Goal: Information Seeking & Learning: Compare options

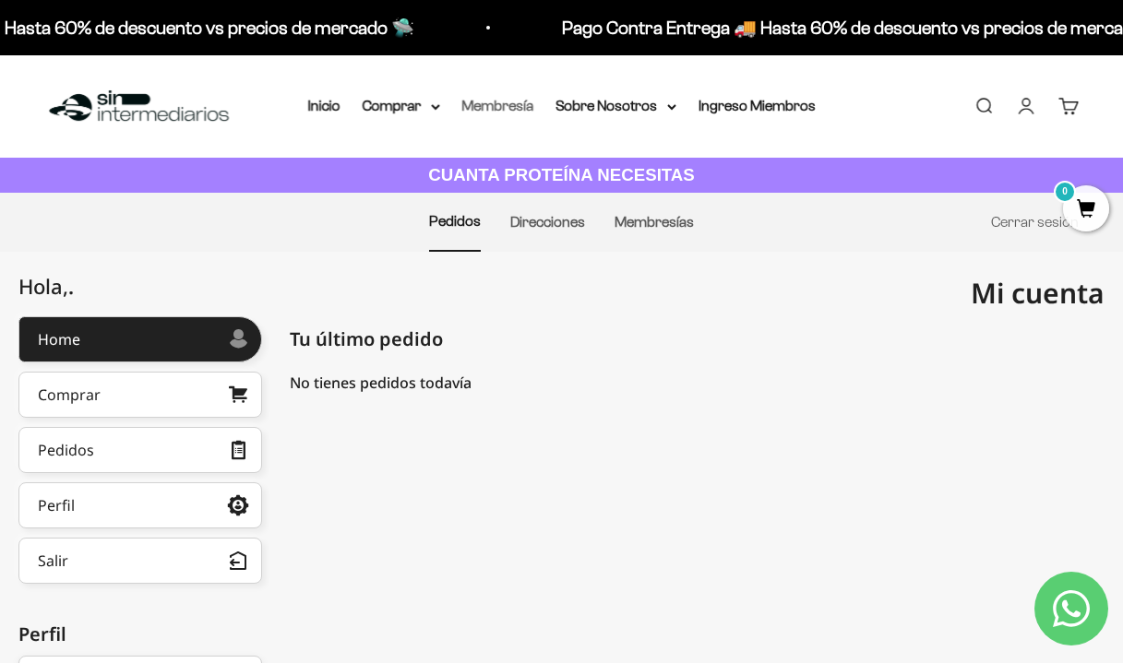
click at [472, 105] on link "Membresía" at bounding box center [498, 106] width 72 height 16
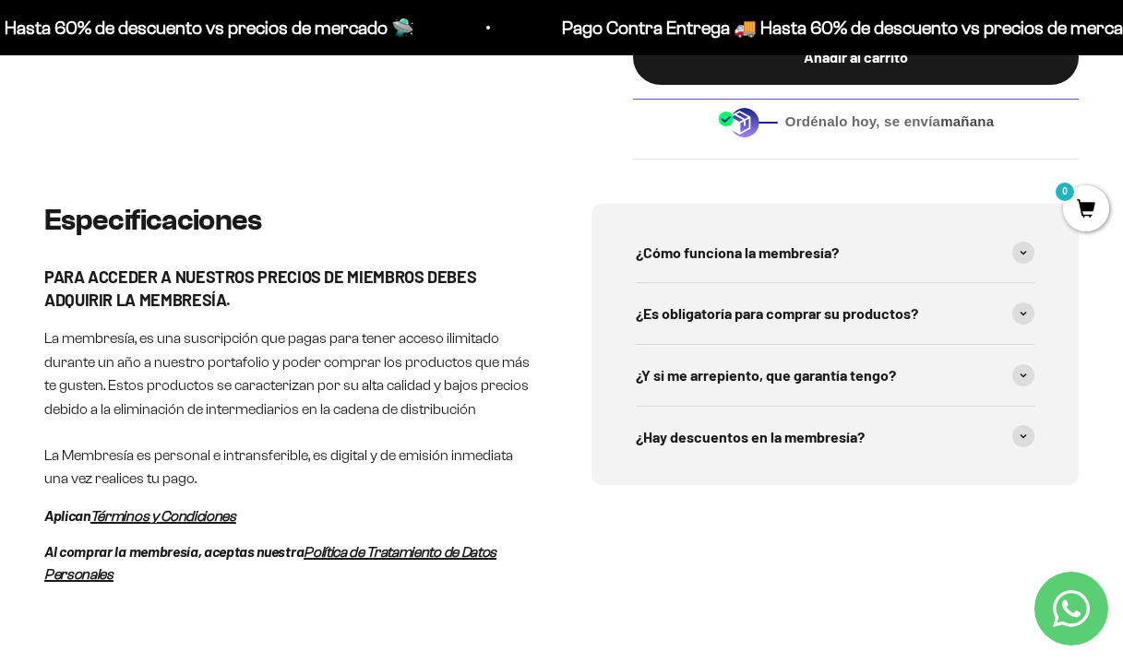
scroll to position [872, 0]
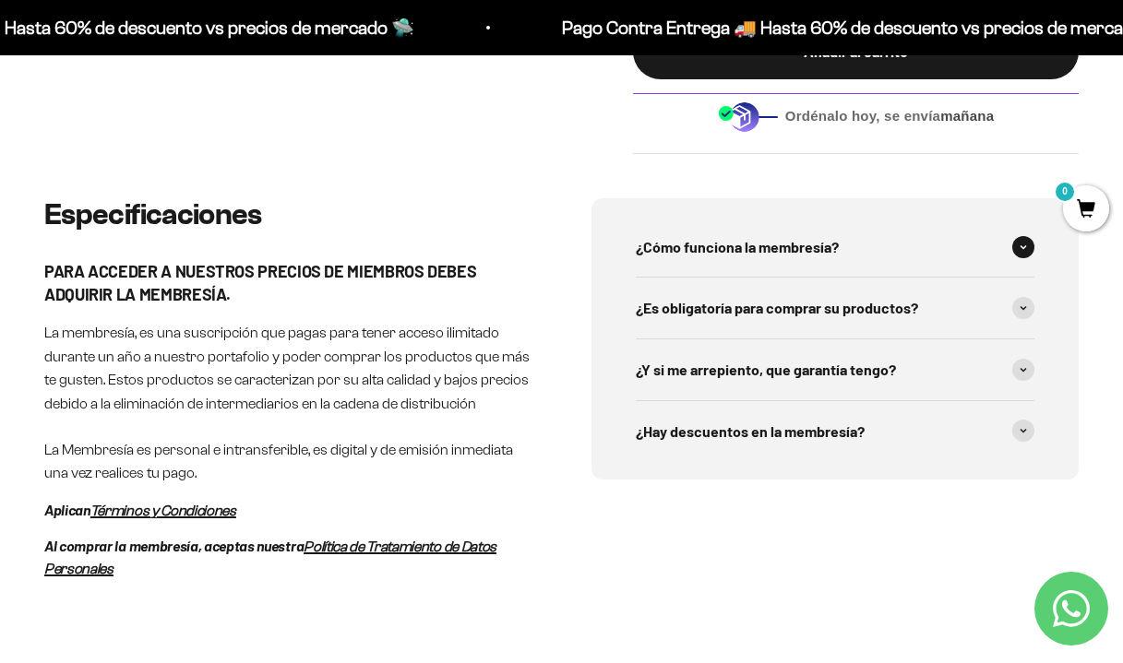
click at [772, 235] on span "¿Cómo funciona la membresía?" at bounding box center [737, 247] width 203 height 24
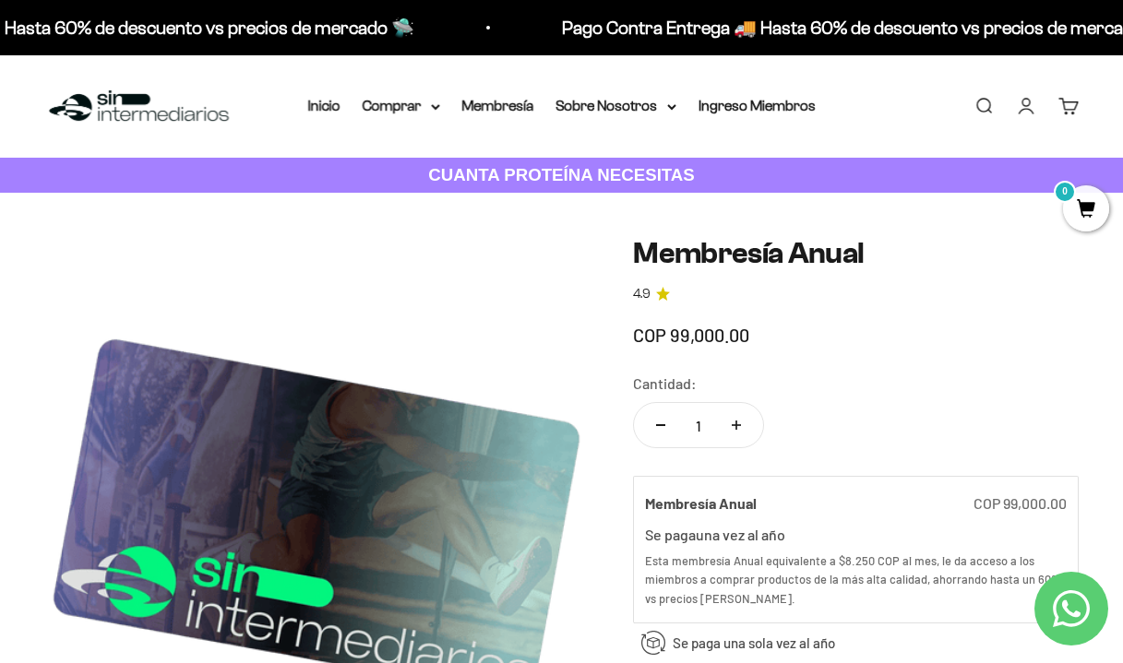
scroll to position [0, 0]
click at [416, 107] on summary "Comprar" at bounding box center [401, 106] width 77 height 24
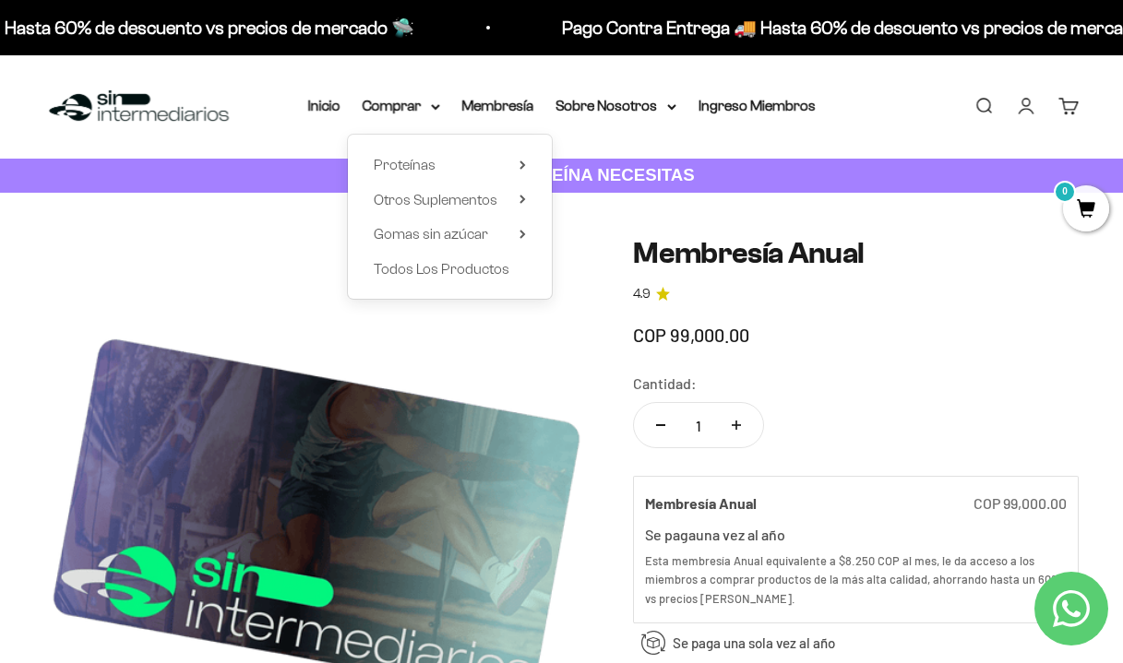
click at [421, 177] on div "Proteínas Ver Todos Whey Iso Vegan" at bounding box center [450, 217] width 204 height 164
click at [416, 166] on span "Proteínas" at bounding box center [405, 165] width 62 height 16
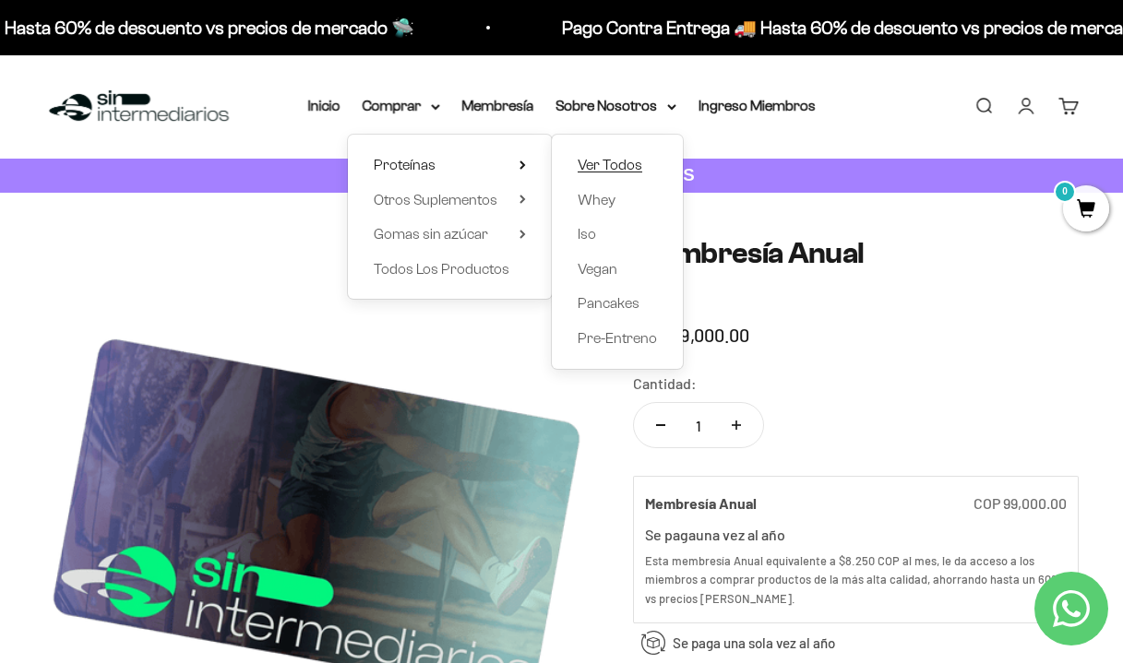
click at [586, 166] on span "Ver Todos" at bounding box center [609, 165] width 65 height 16
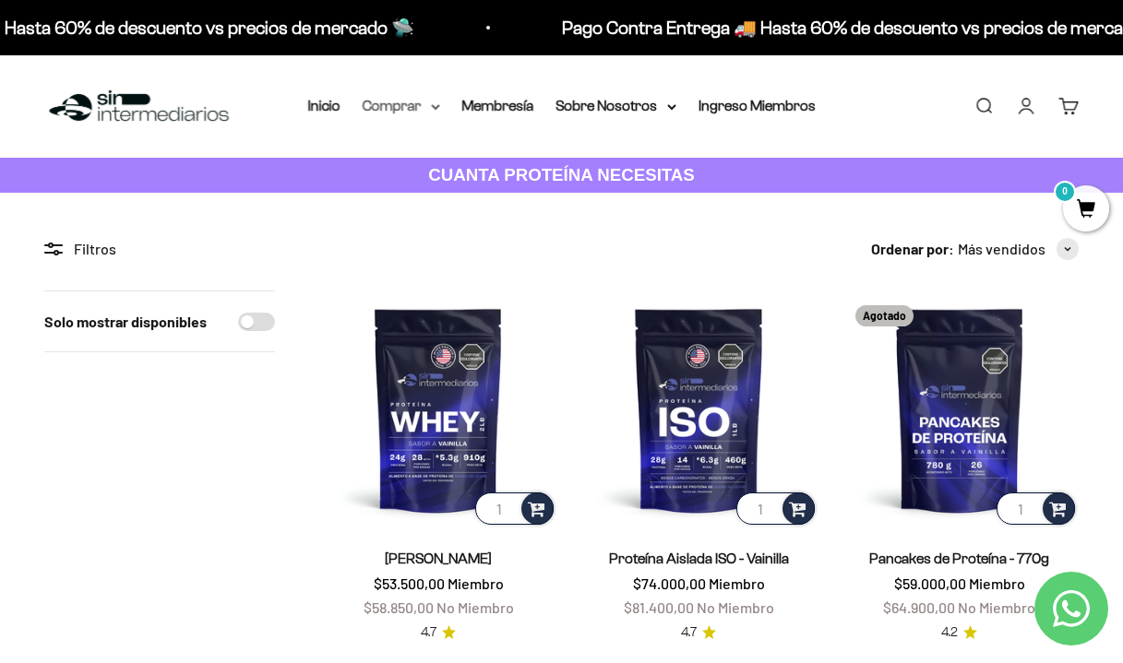
click at [421, 102] on summary "Comprar" at bounding box center [401, 106] width 77 height 24
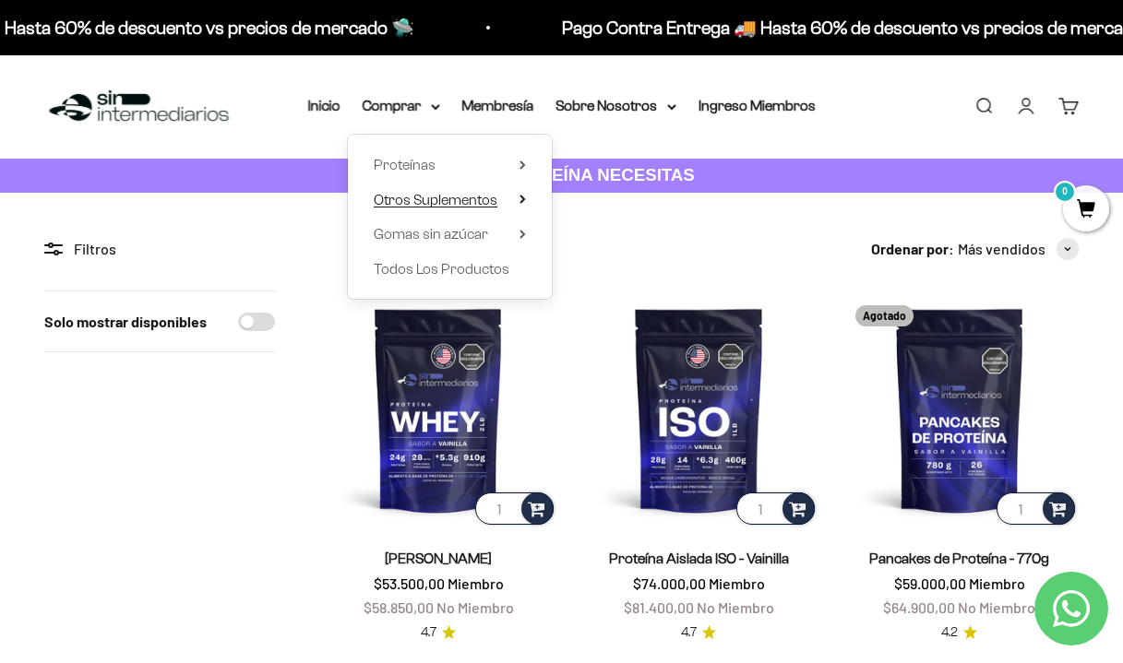
click at [471, 197] on span "Otros Suplementos" at bounding box center [436, 200] width 124 height 16
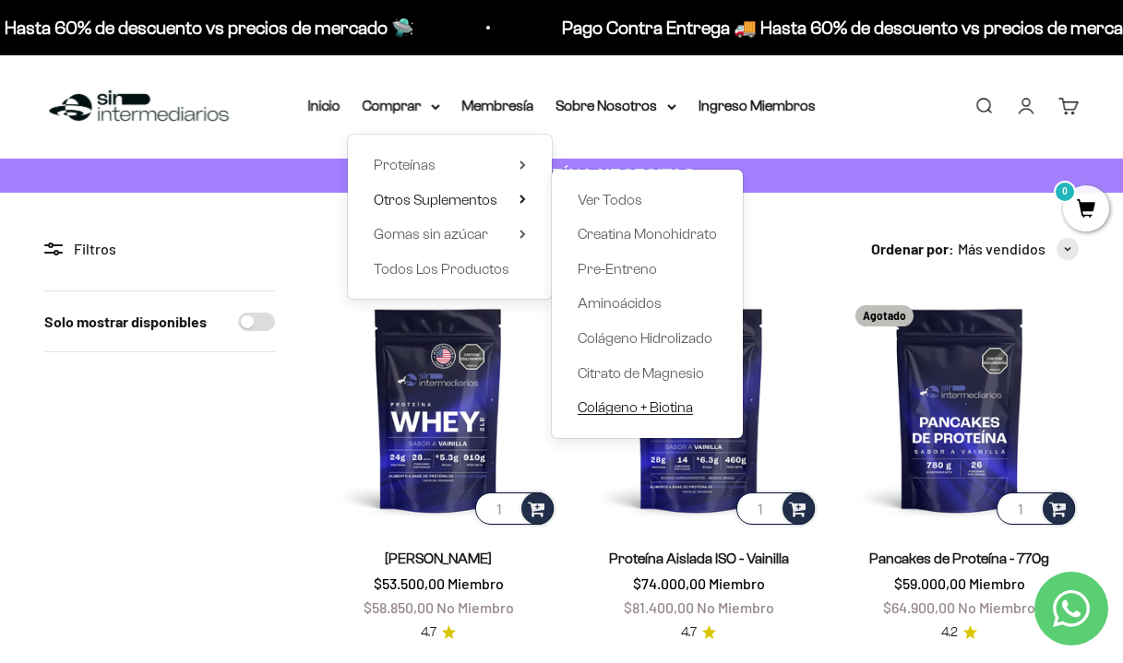
click at [625, 409] on span "Colágeno + Biotina" at bounding box center [634, 407] width 115 height 16
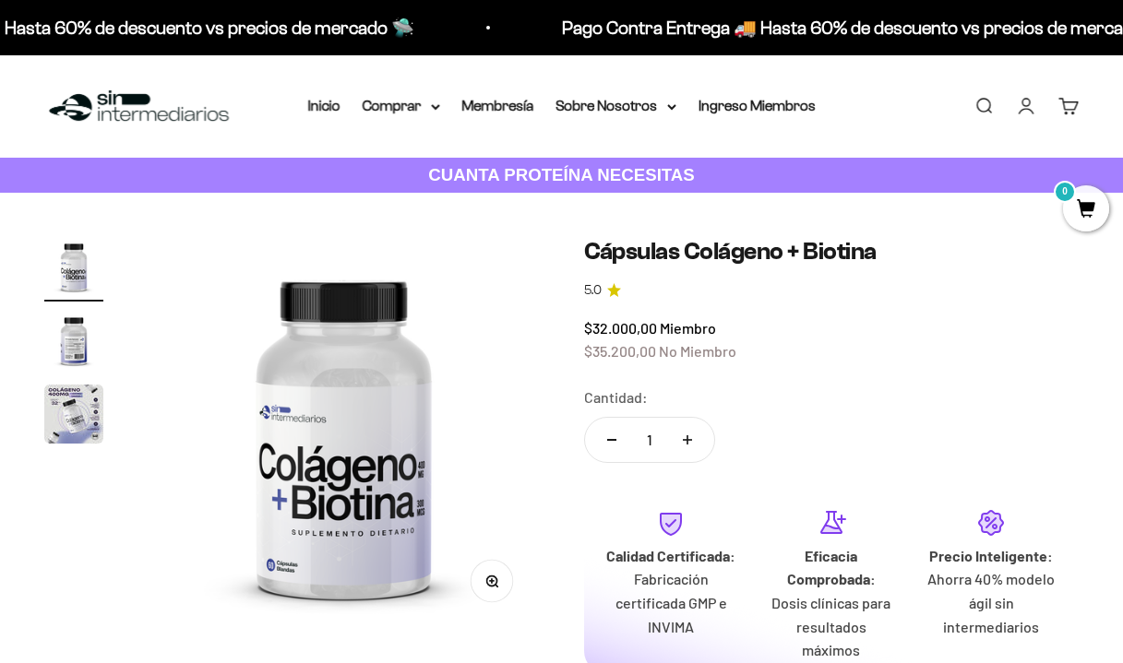
click at [75, 343] on img "Ir al artículo 2" at bounding box center [73, 340] width 59 height 59
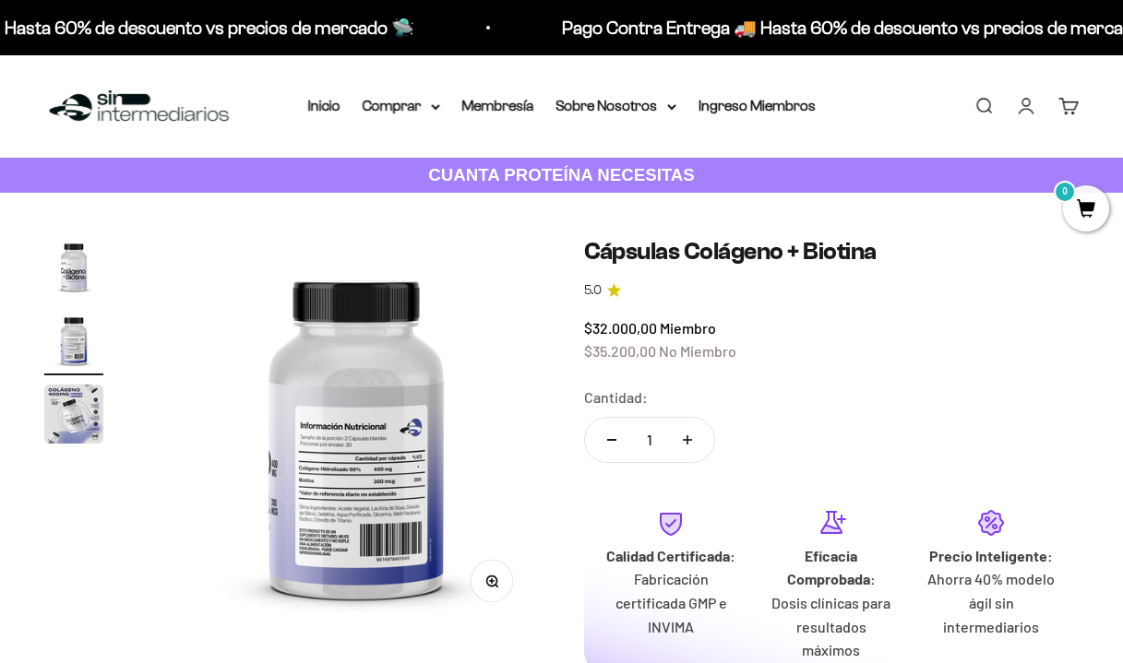
scroll to position [0, 403]
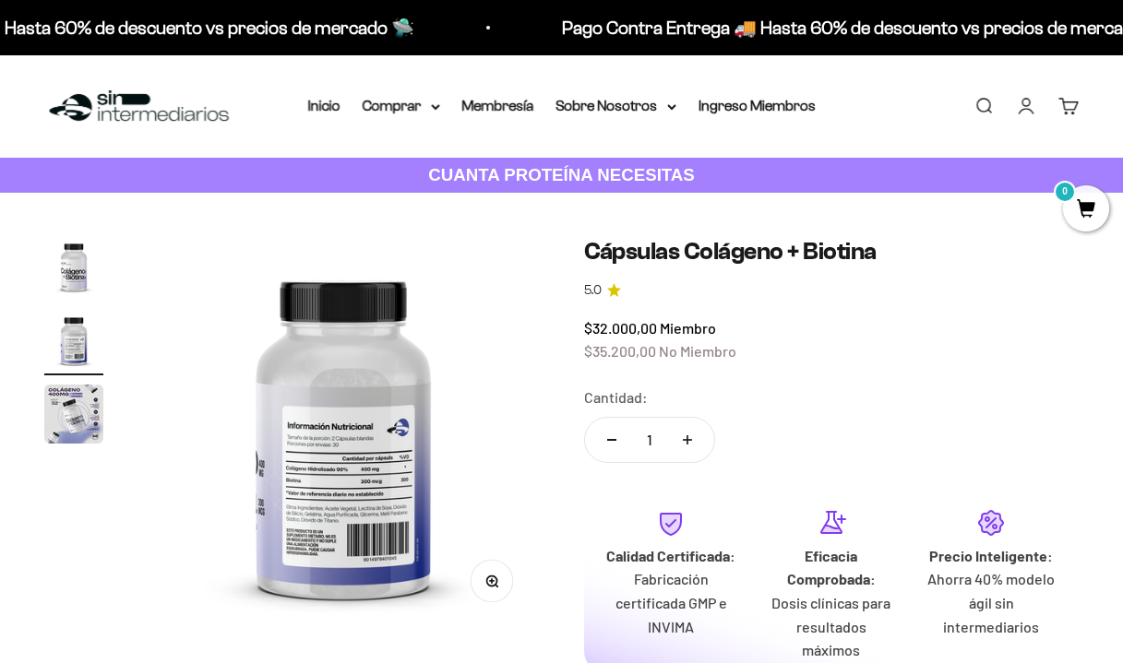
click at [74, 426] on img "Ir al artículo 3" at bounding box center [73, 414] width 59 height 59
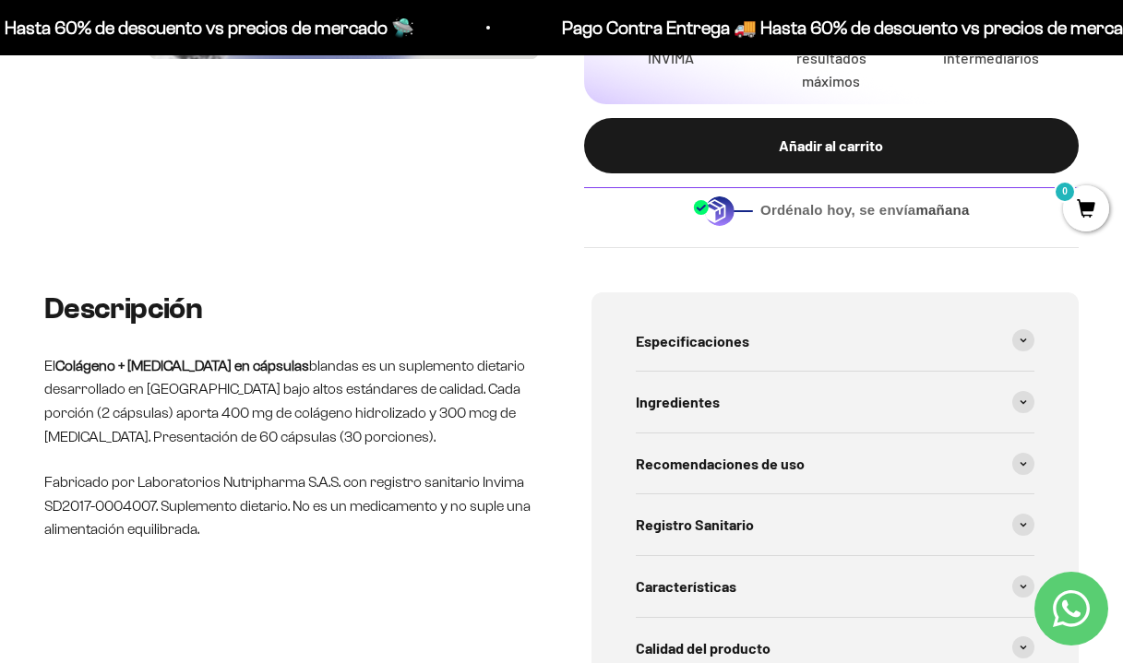
scroll to position [575, 0]
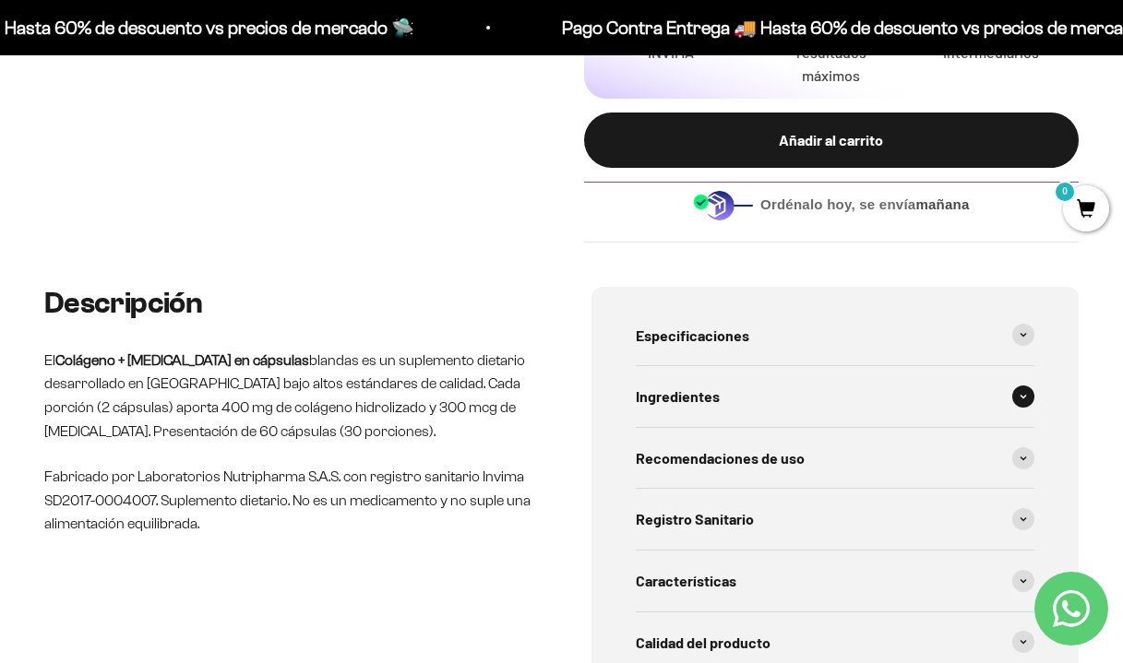
click at [697, 374] on div "Ingredientes" at bounding box center [835, 396] width 399 height 61
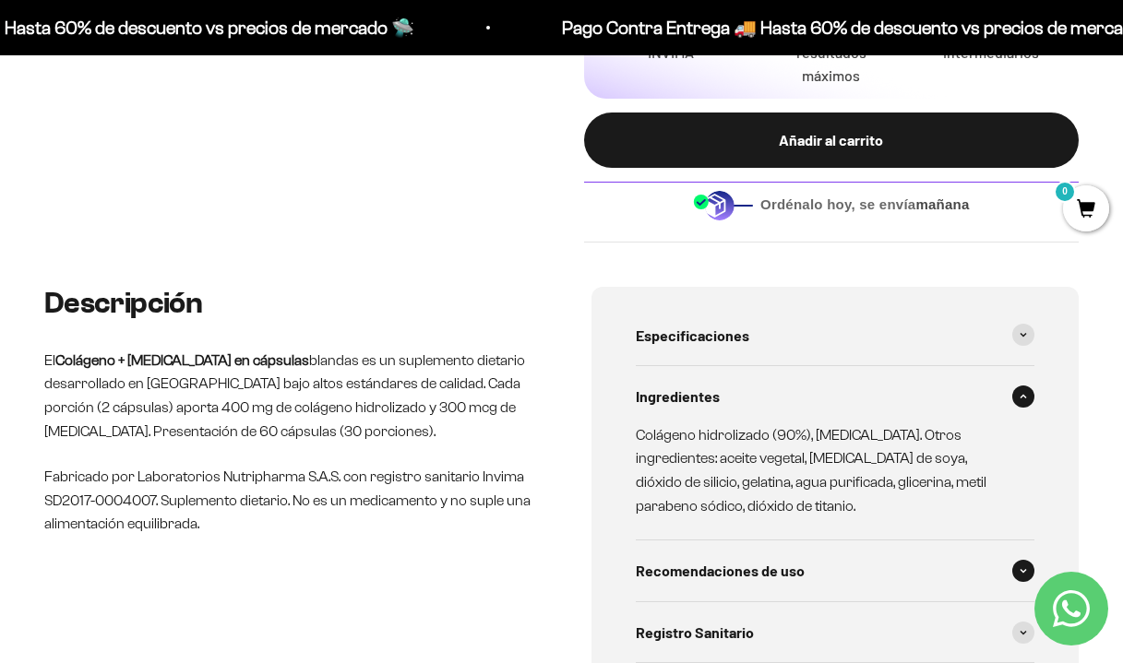
click at [721, 546] on div "Recomendaciones de uso" at bounding box center [835, 571] width 399 height 61
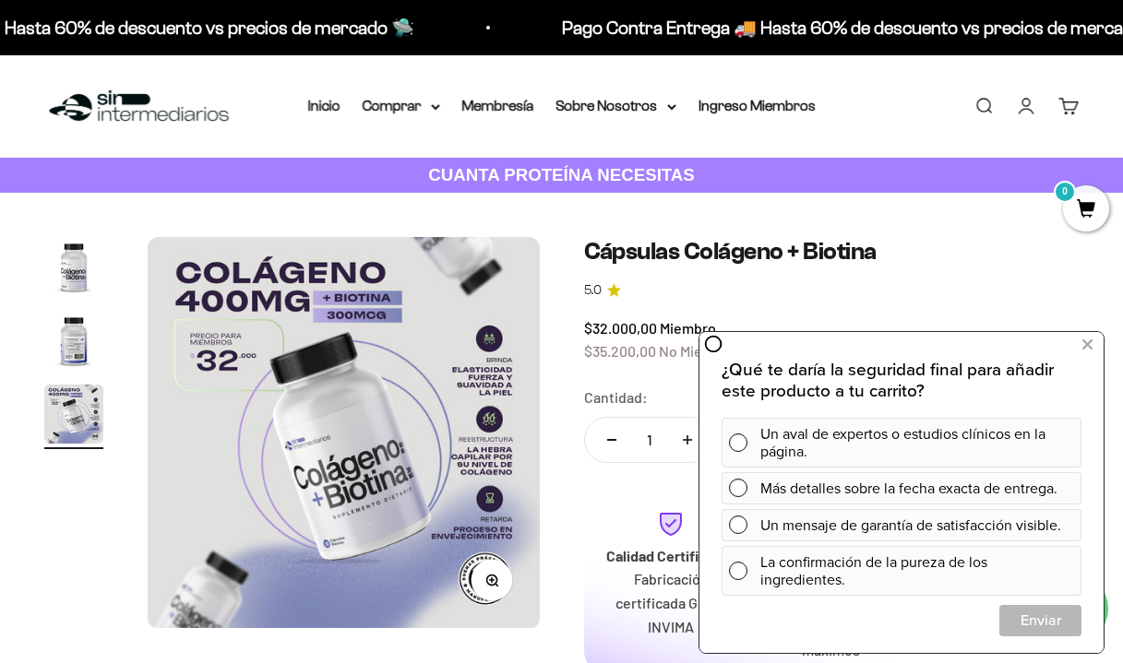
scroll to position [0, 0]
click at [419, 87] on div "Menú Buscar Inicio Comprar Proteínas Ver Todos Whey Iso Vegan Pancakes Pre-Entr…" at bounding box center [561, 106] width 1123 height 102
click at [419, 95] on summary "Comprar" at bounding box center [401, 106] width 77 height 24
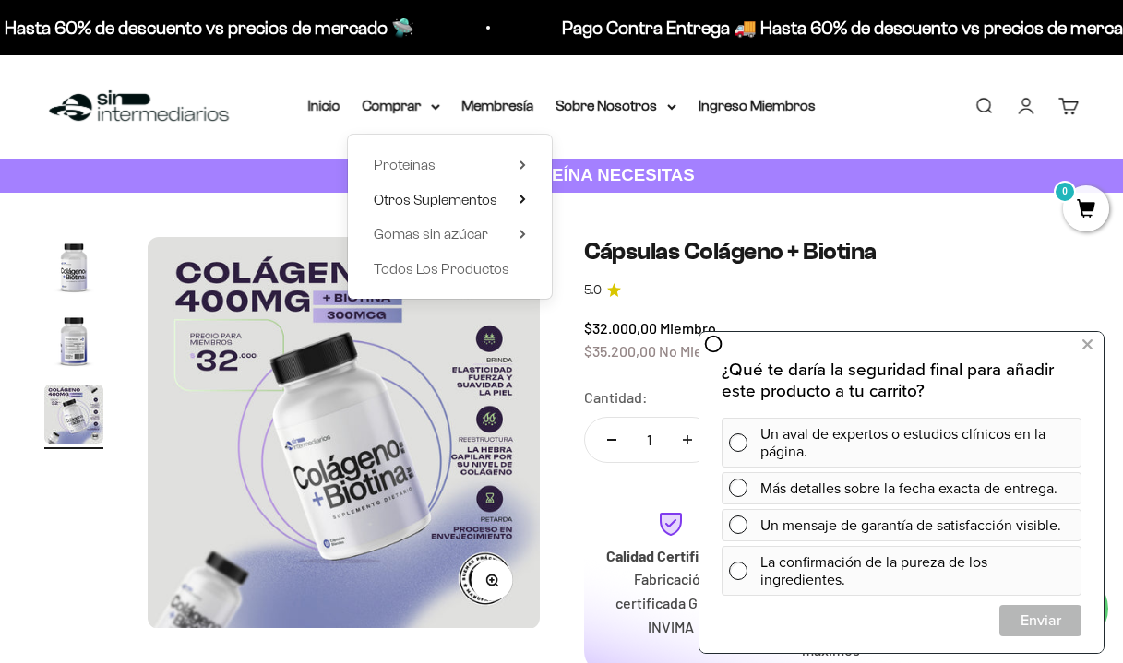
click at [484, 207] on span "Otros Suplementos" at bounding box center [436, 200] width 124 height 24
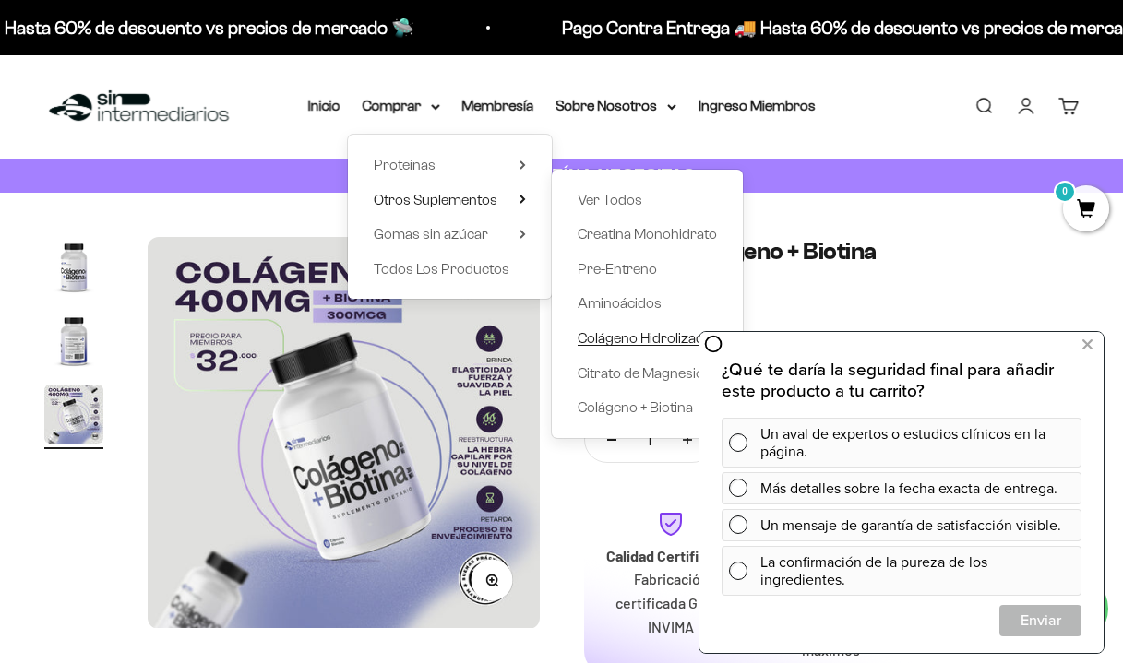
click at [613, 335] on span "Colágeno Hidrolizado" at bounding box center [644, 338] width 135 height 16
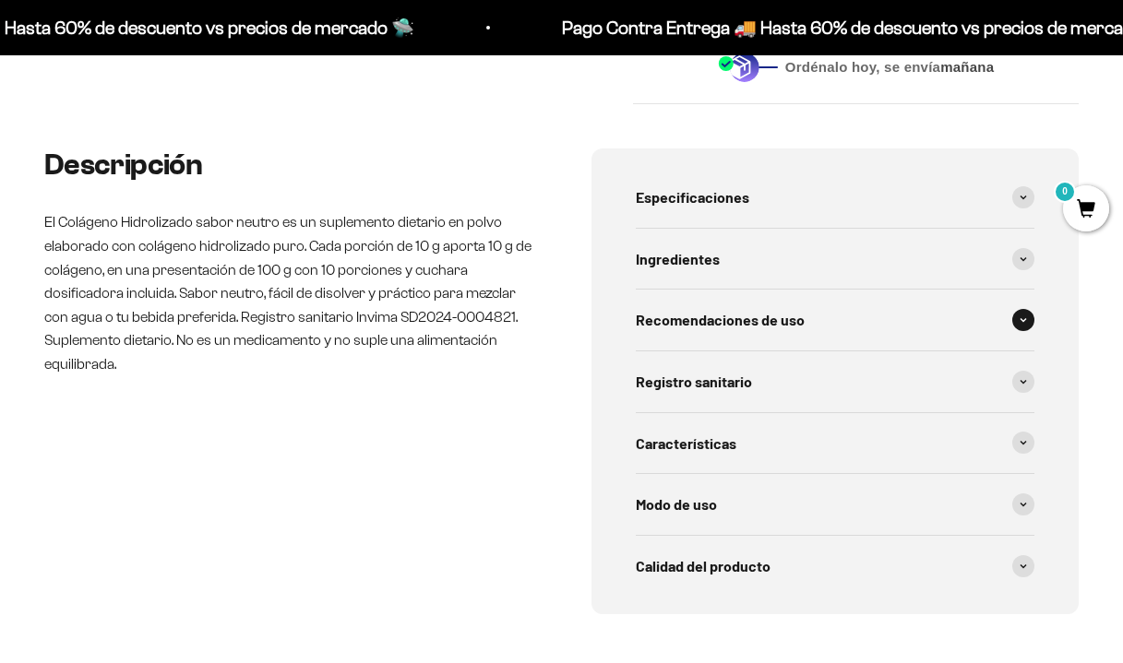
scroll to position [817, 0]
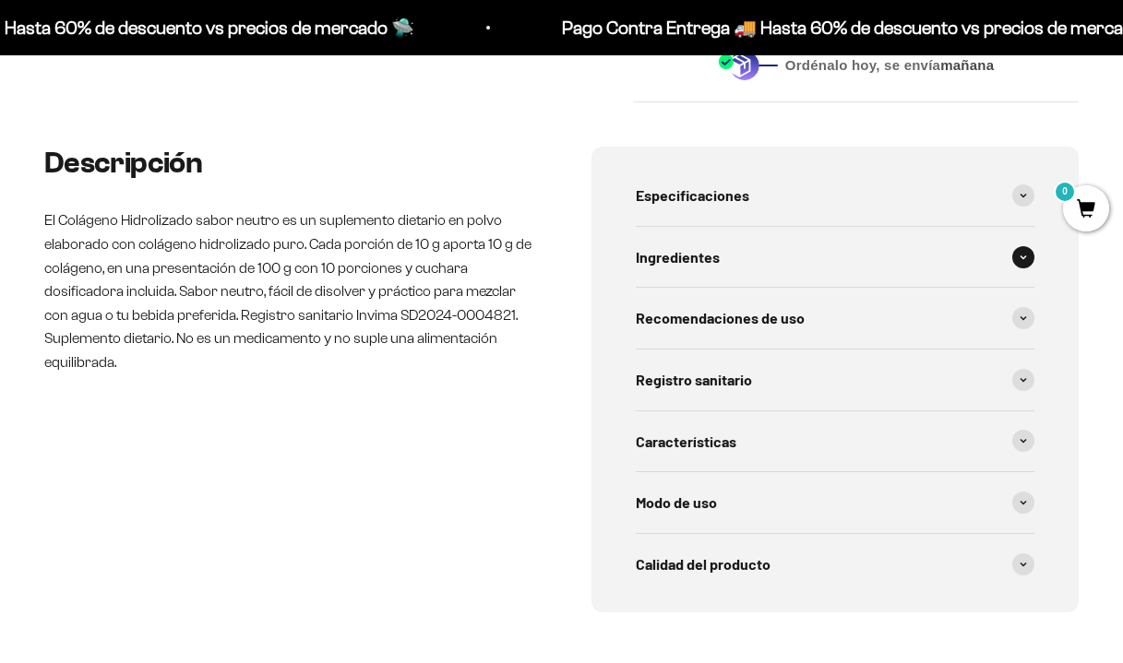
click at [731, 240] on div "Ingredientes" at bounding box center [835, 257] width 399 height 61
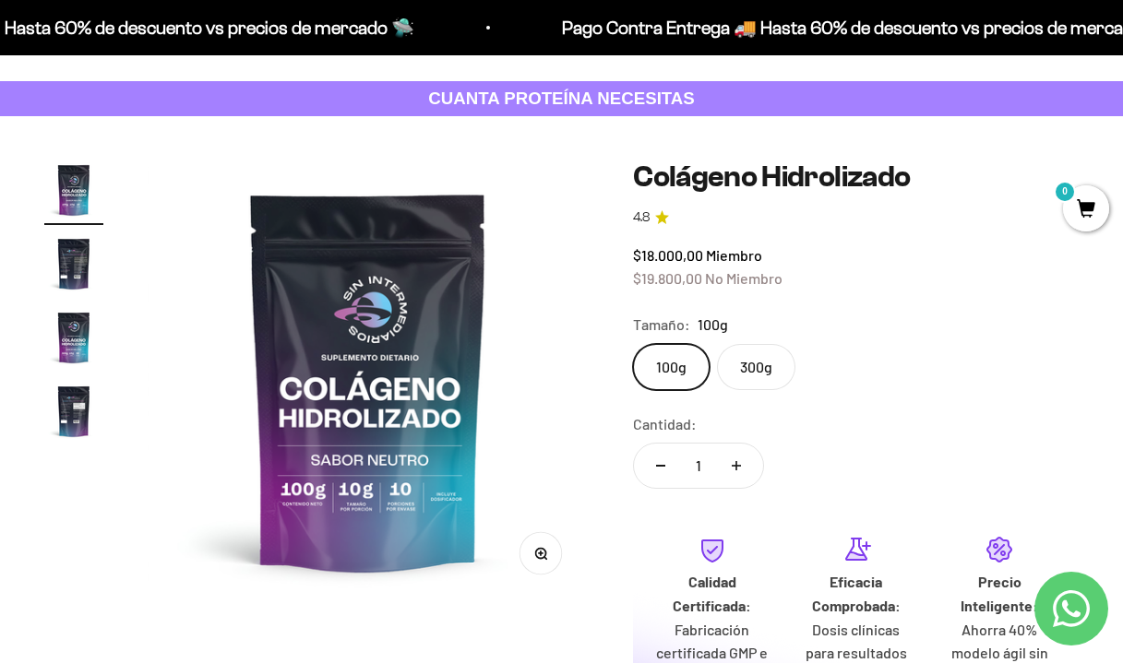
scroll to position [0, 0]
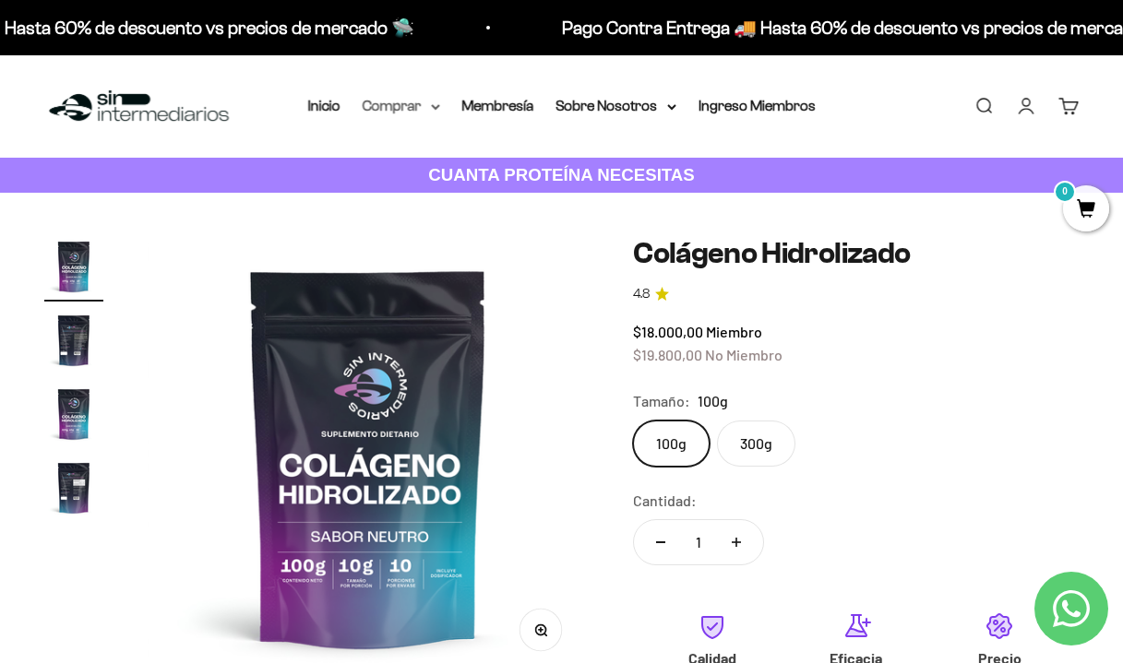
click at [383, 110] on summary "Comprar" at bounding box center [401, 106] width 77 height 24
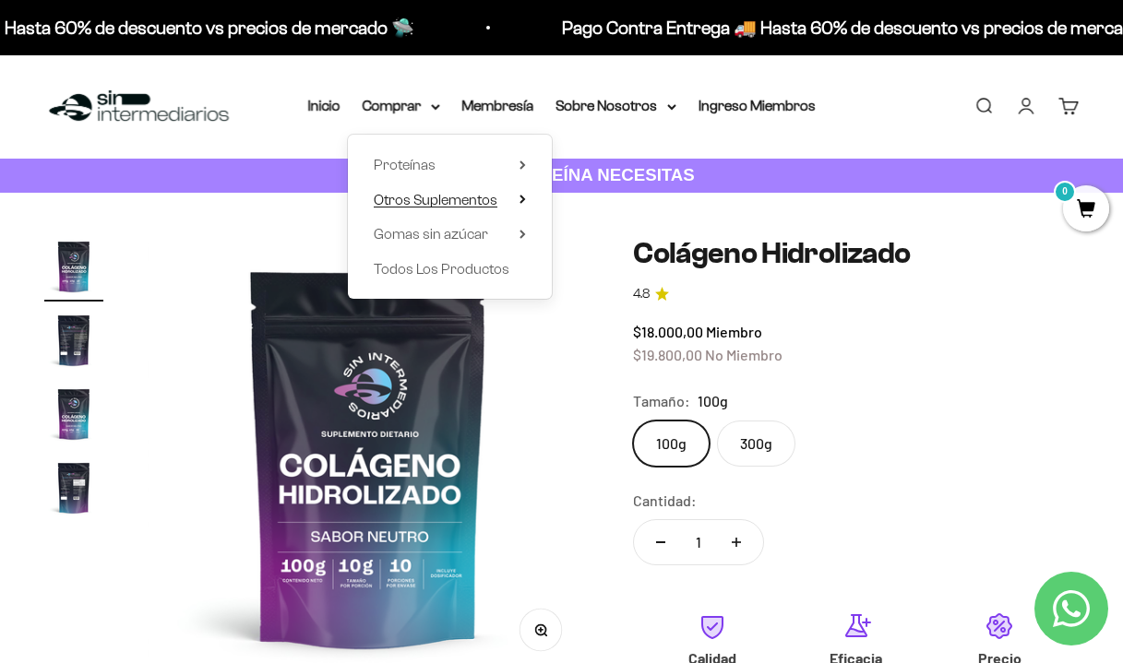
click at [460, 209] on span "Otros Suplementos" at bounding box center [436, 200] width 124 height 24
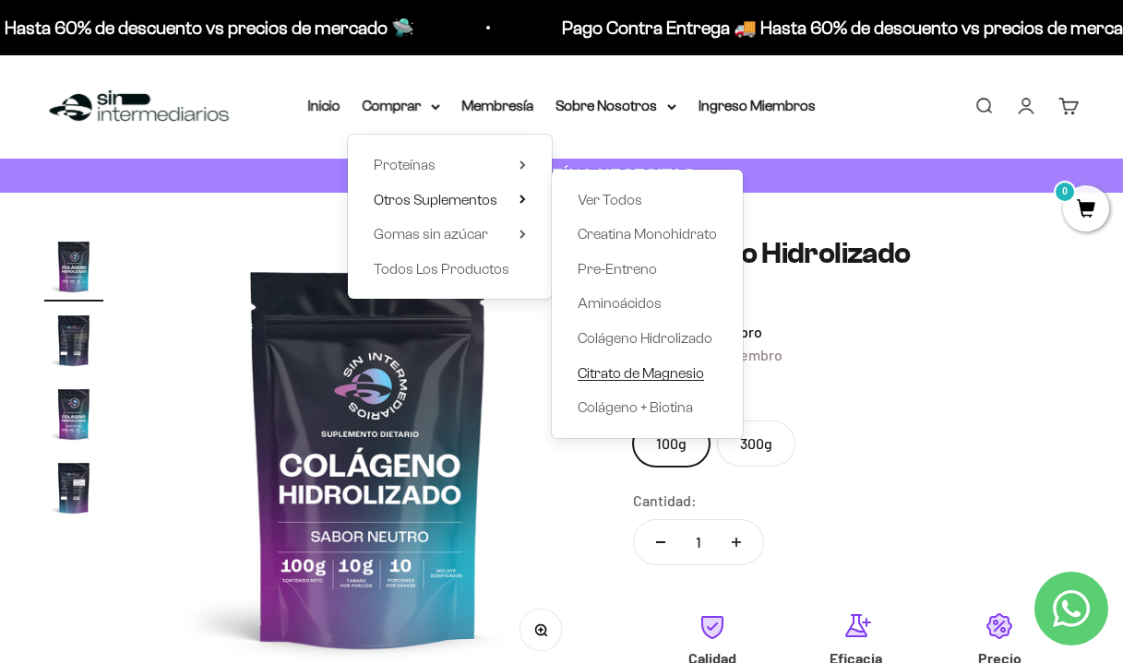
click at [613, 362] on span "Citrato de Magnesio" at bounding box center [640, 374] width 126 height 24
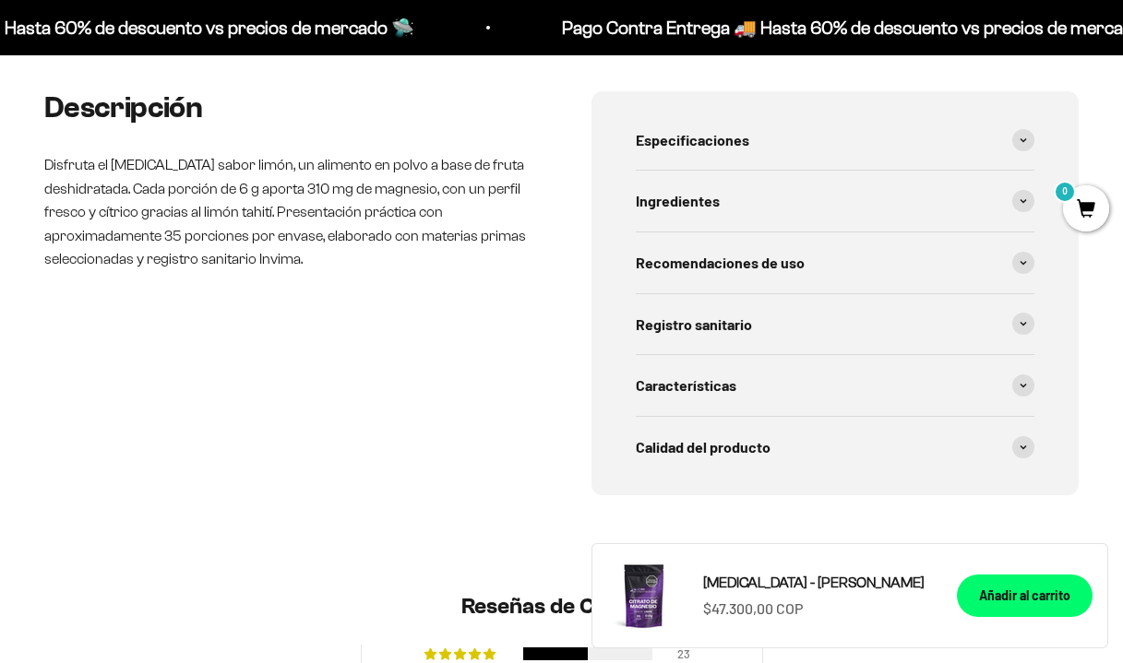
scroll to position [808, 0]
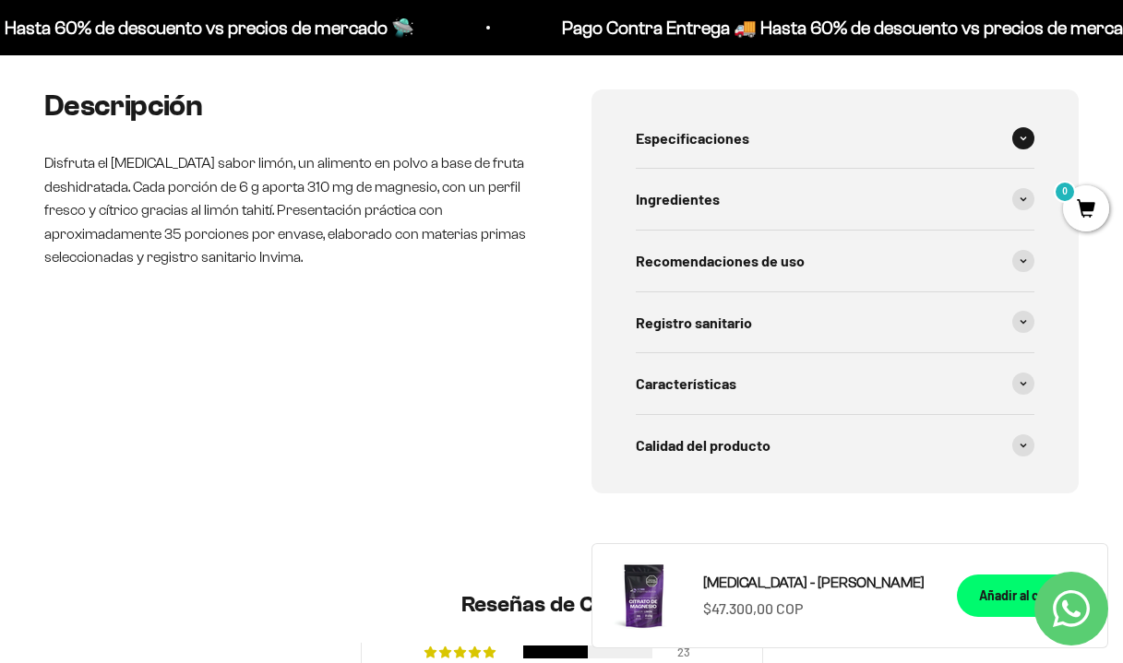
click at [741, 126] on span "Especificaciones" at bounding box center [692, 138] width 113 height 24
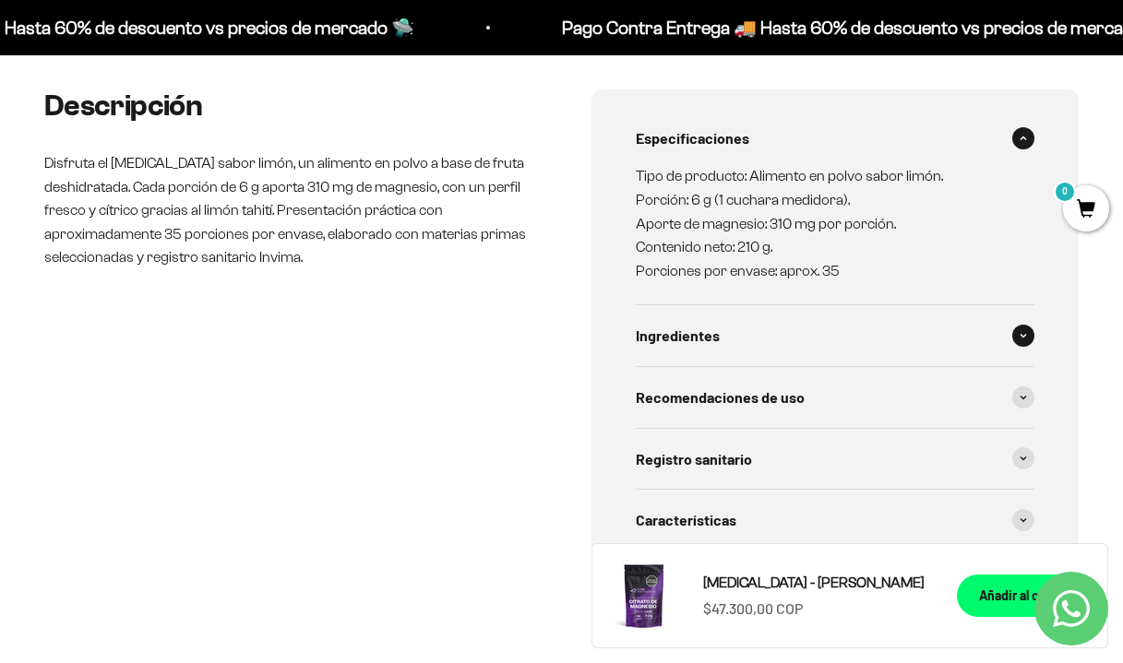
click at [719, 316] on div "Ingredientes" at bounding box center [835, 335] width 399 height 61
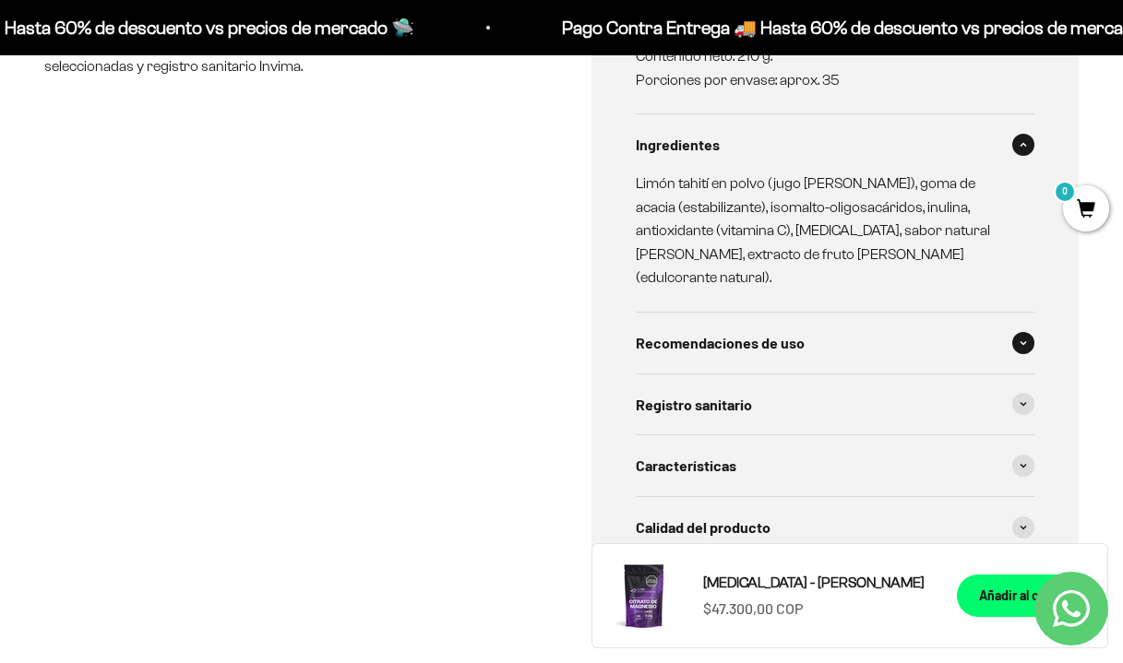
scroll to position [1001, 0]
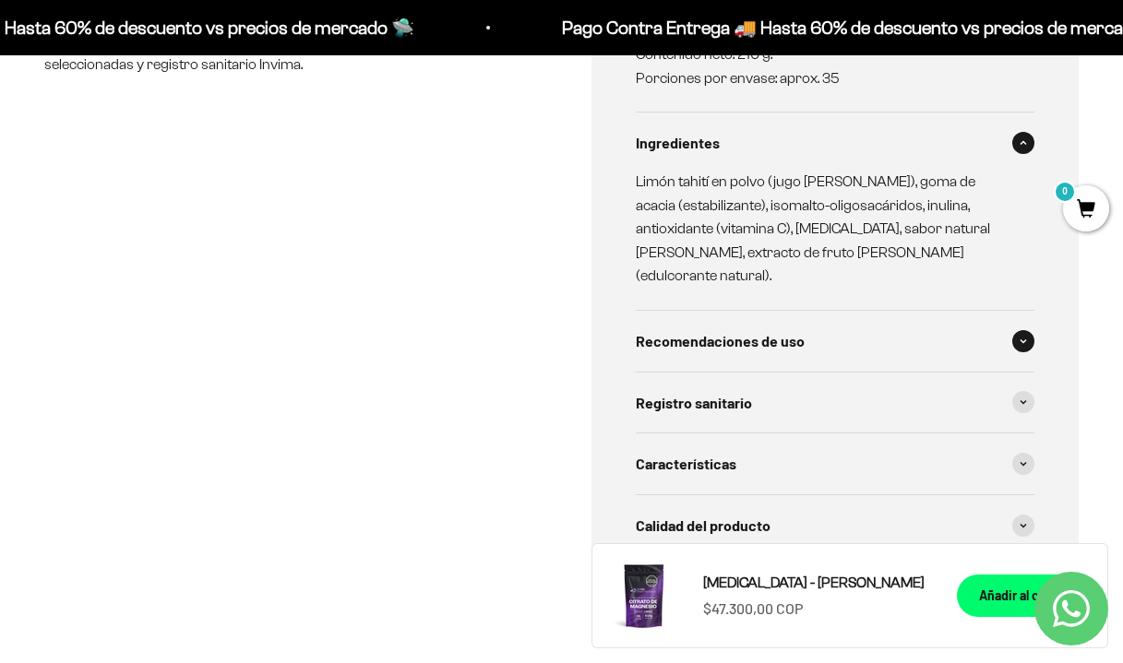
click at [722, 329] on span "Recomendaciones de uso" at bounding box center [720, 341] width 169 height 24
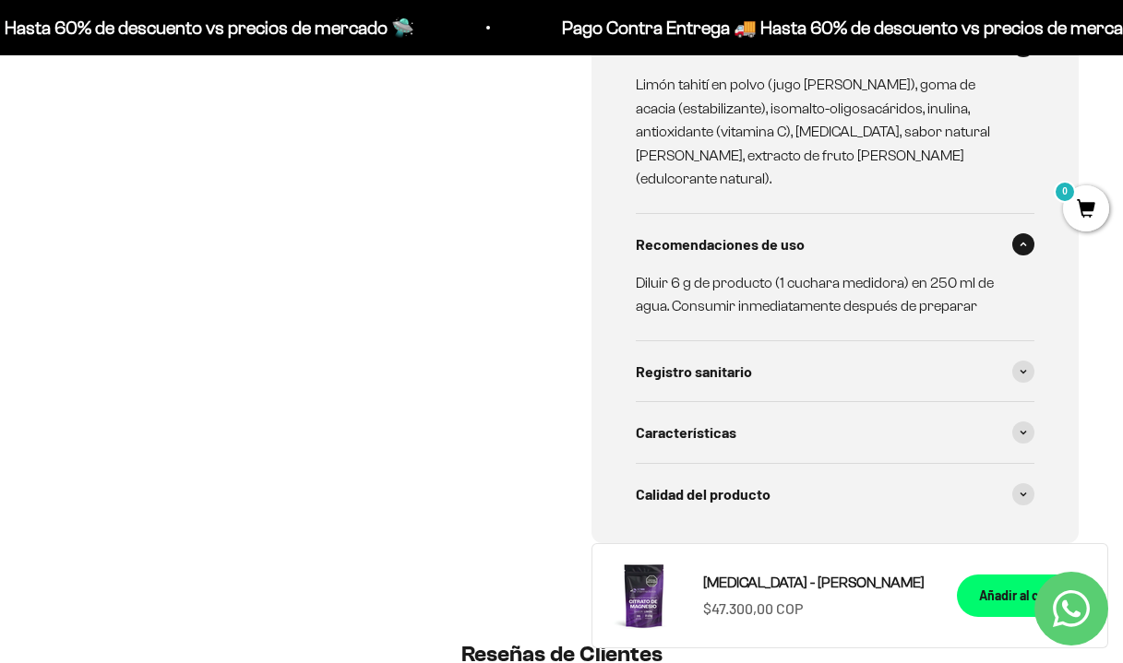
scroll to position [1115, 0]
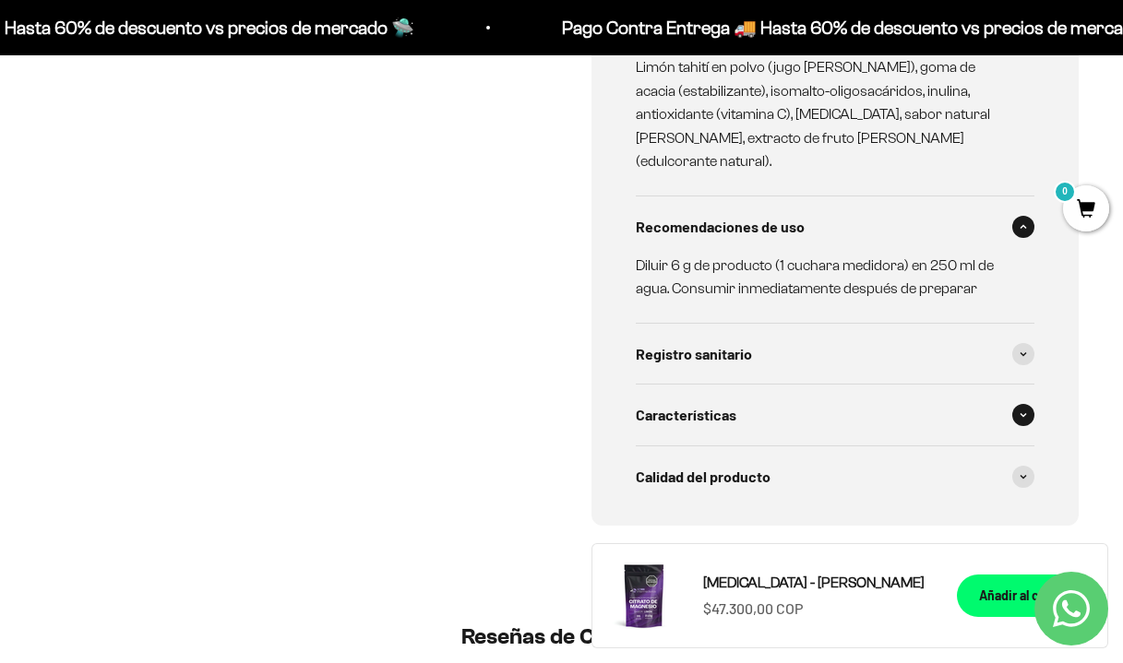
click at [708, 403] on span "Características" at bounding box center [686, 415] width 101 height 24
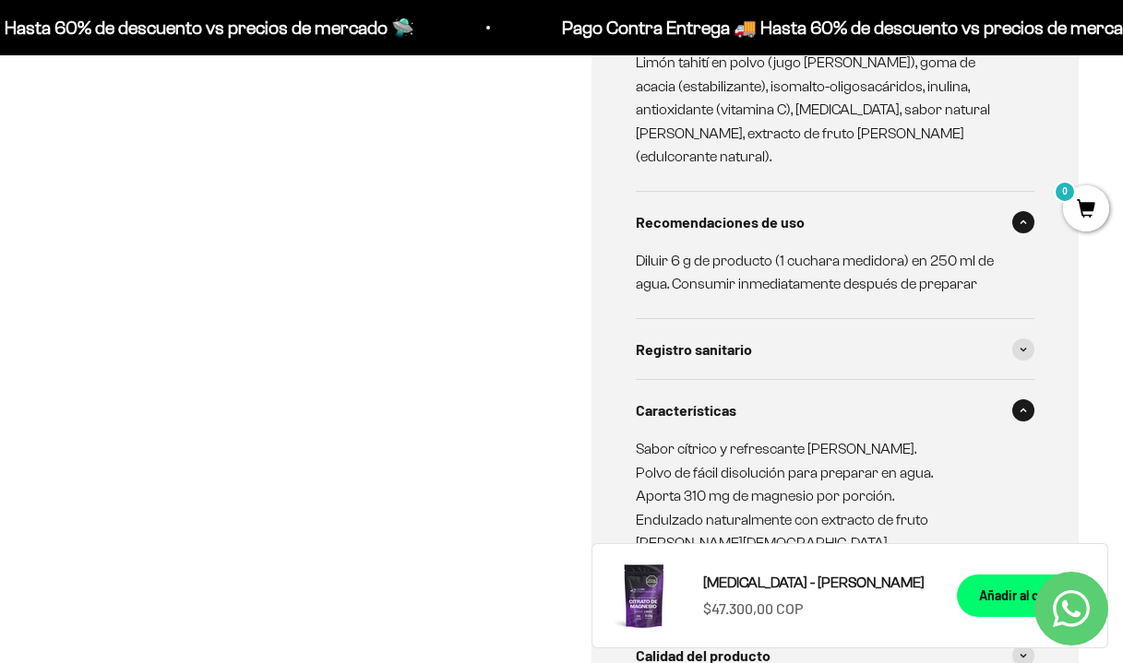
scroll to position [1121, 0]
click at [675, 337] on span "Registro sanitario" at bounding box center [694, 349] width 116 height 24
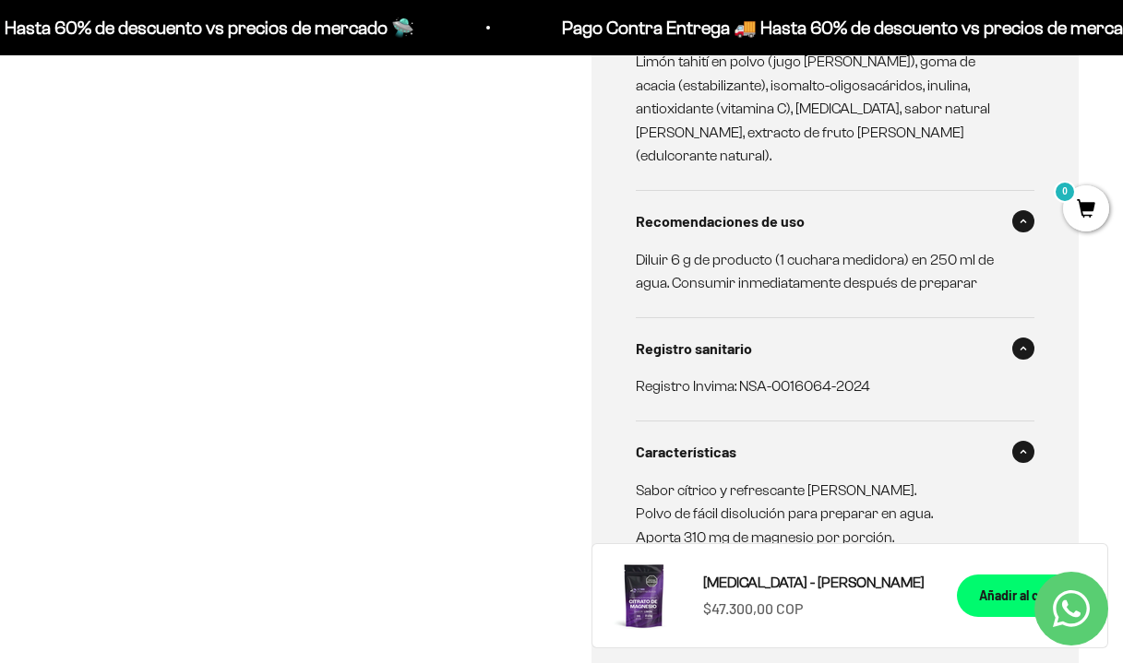
click at [675, 337] on span "Registro sanitario" at bounding box center [694, 349] width 116 height 24
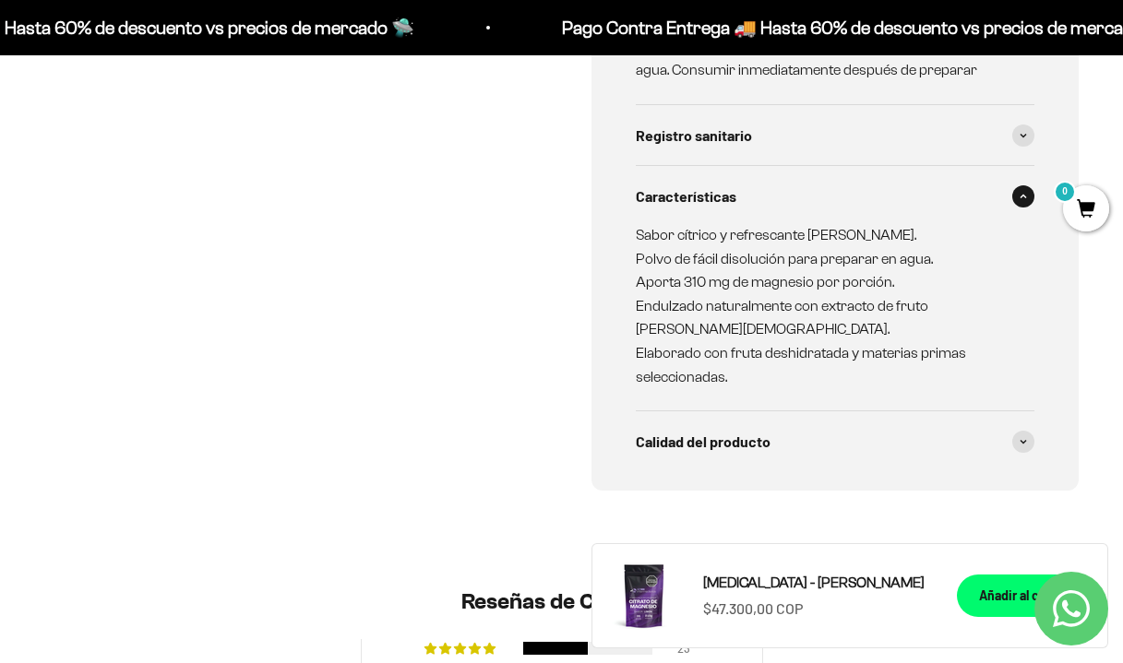
scroll to position [1336, 0]
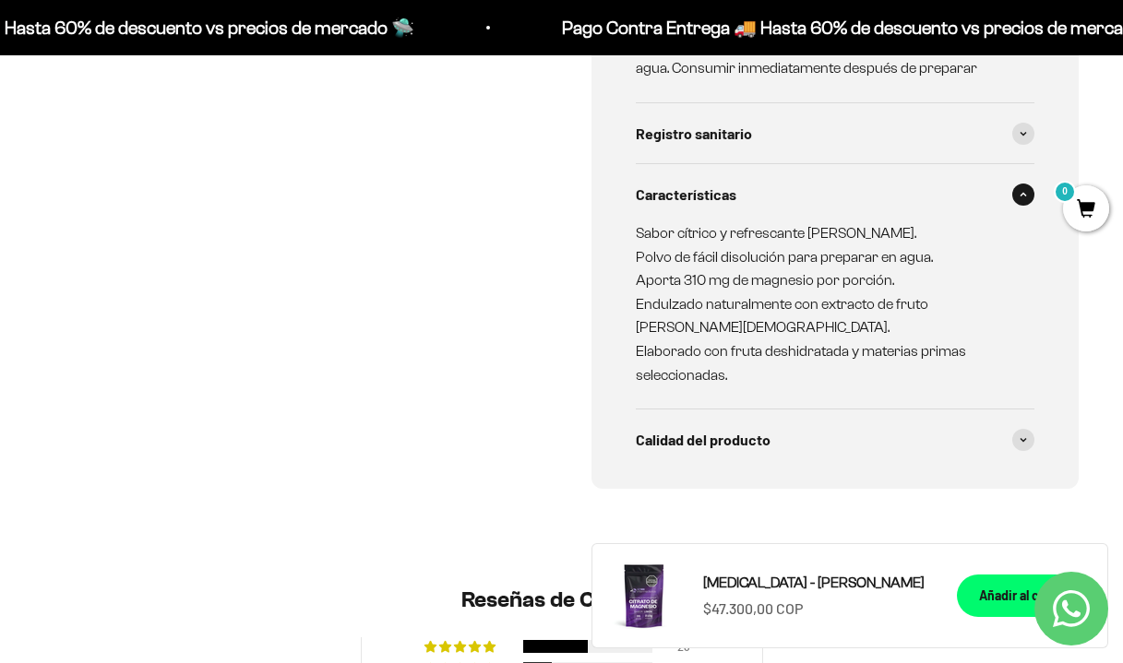
click at [672, 409] on div "Especificaciones Tipo de producto: Alimento en polvo sabor limón. Porción: 6 g …" at bounding box center [835, 25] width 488 height 927
click at [674, 410] on div "Calidad del producto" at bounding box center [835, 440] width 399 height 61
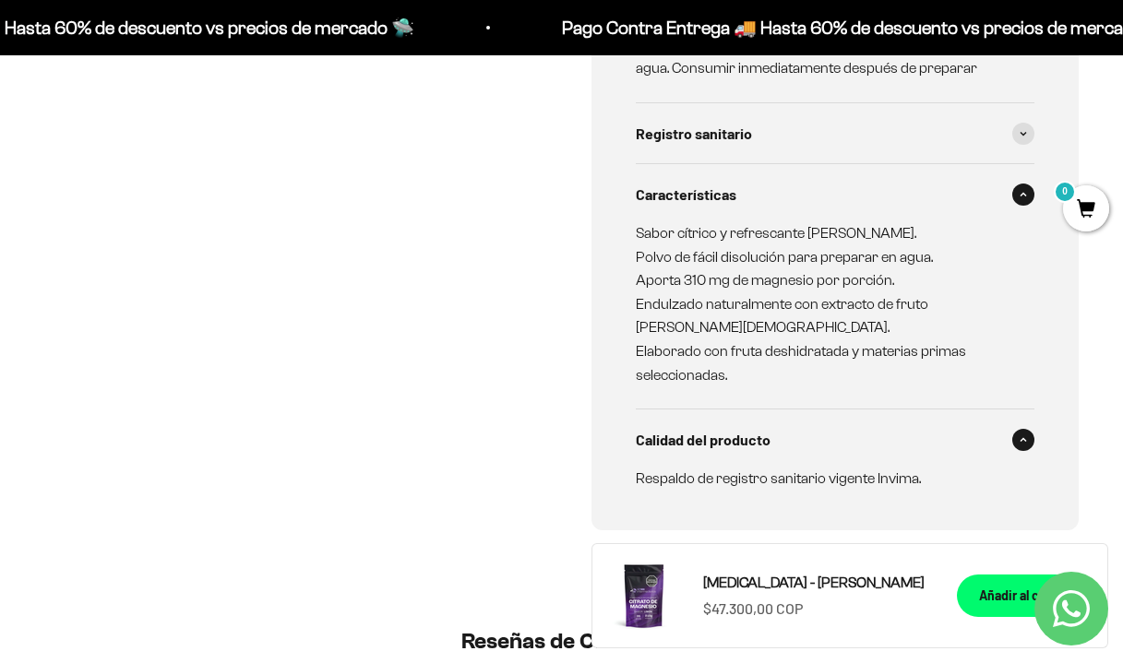
click at [674, 410] on div "Calidad del producto" at bounding box center [835, 440] width 399 height 61
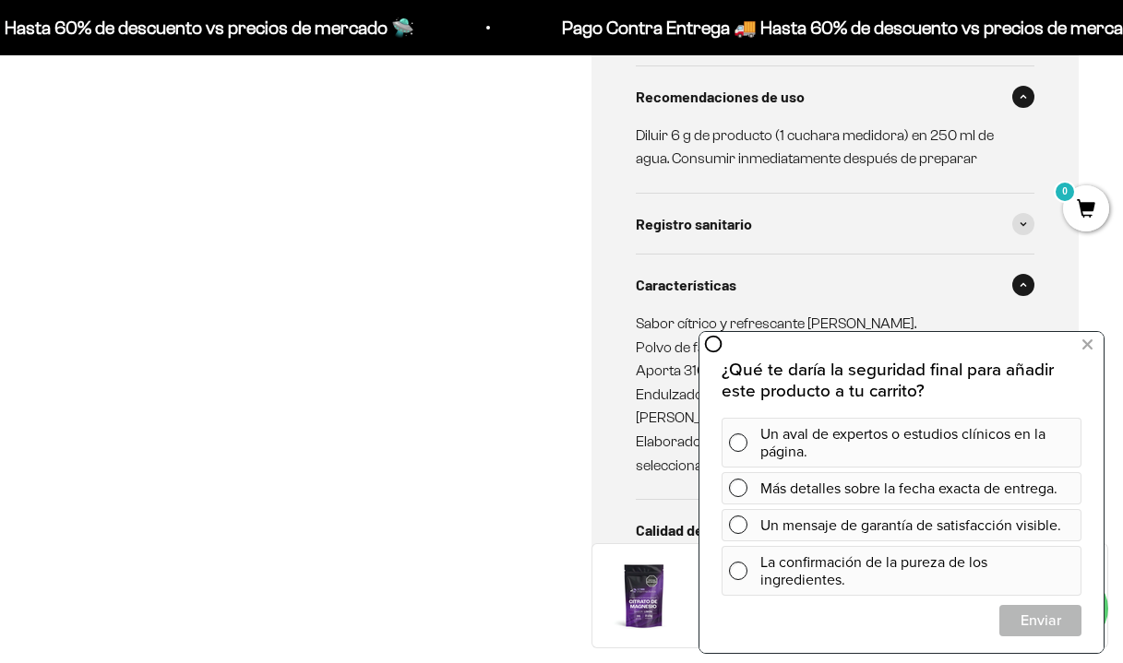
scroll to position [1246, 0]
click at [1086, 345] on icon at bounding box center [1087, 345] width 10 height 24
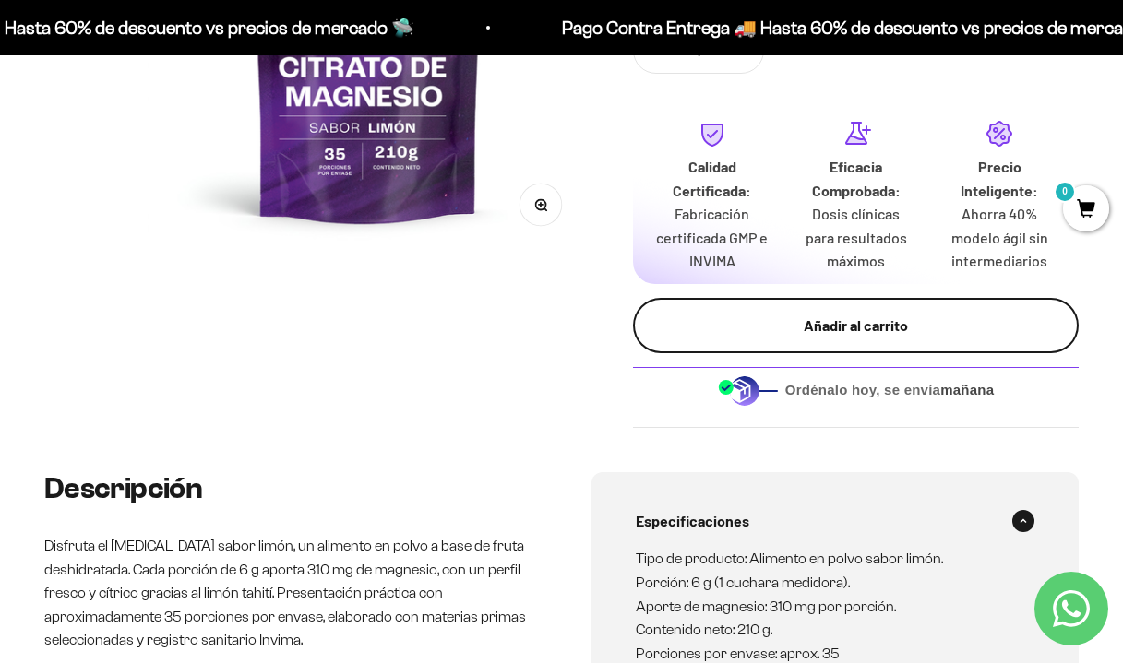
scroll to position [439, 0]
